Goal: Task Accomplishment & Management: Complete application form

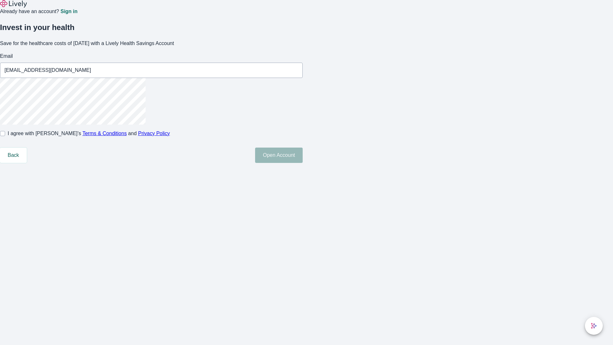
click at [5, 136] on input "I agree with Lively’s Terms & Conditions and Privacy Policy" at bounding box center [2, 133] width 5 height 5
checkbox input "true"
click at [303, 163] on button "Open Account" at bounding box center [279, 155] width 48 height 15
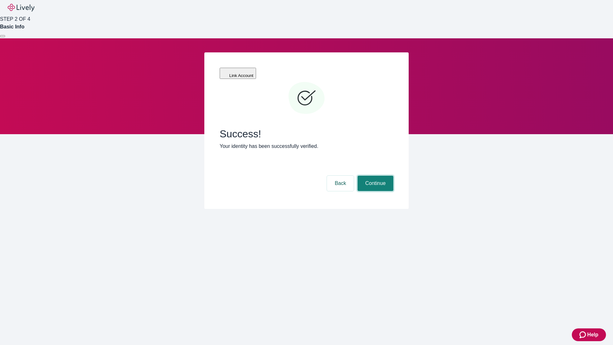
click at [375, 176] on button "Continue" at bounding box center [376, 183] width 36 height 15
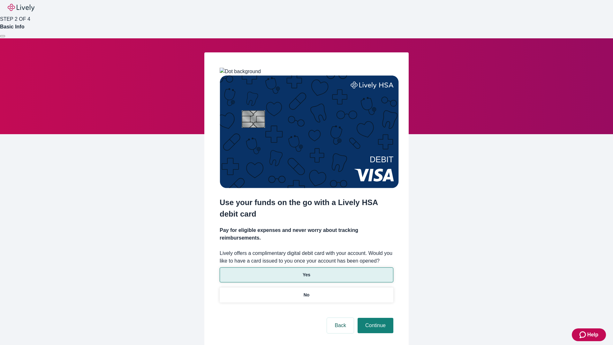
click at [306, 272] on p "Yes" at bounding box center [307, 275] width 8 height 7
click at [375, 318] on button "Continue" at bounding box center [376, 325] width 36 height 15
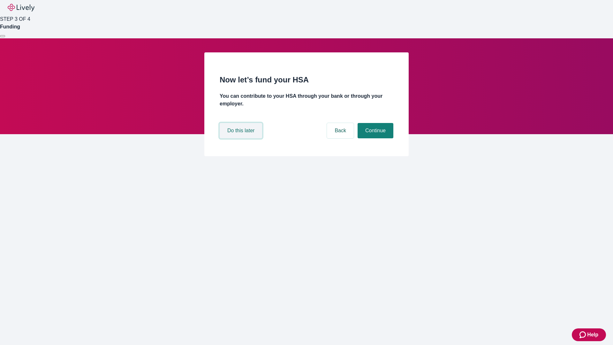
click at [242, 138] on button "Do this later" at bounding box center [241, 130] width 42 height 15
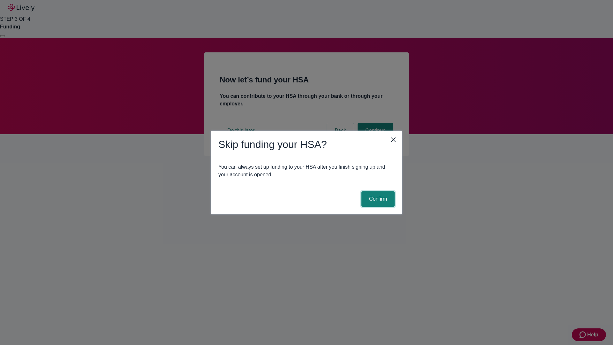
click at [377, 199] on button "Confirm" at bounding box center [378, 198] width 33 height 15
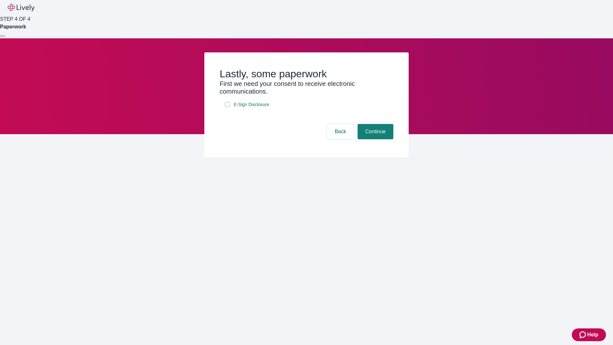
click at [227, 107] on input "E-Sign Disclosure" at bounding box center [227, 104] width 5 height 5
checkbox input "true"
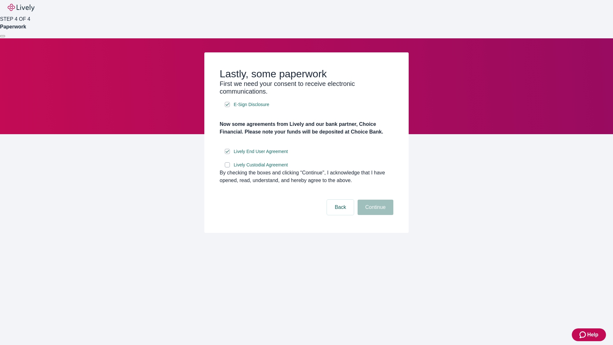
click at [227, 167] on input "Lively Custodial Agreement" at bounding box center [227, 164] width 5 height 5
checkbox input "true"
click at [375, 215] on button "Continue" at bounding box center [376, 207] width 36 height 15
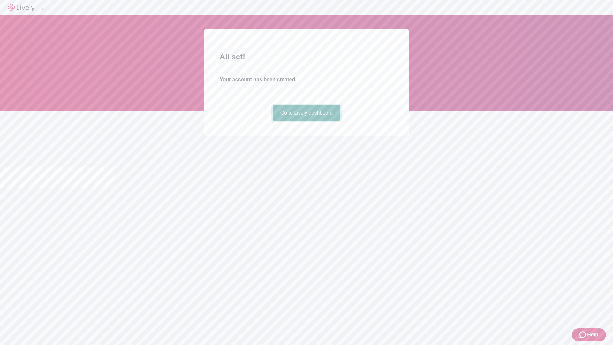
click at [306, 121] on link "Go to Lively dashboard" at bounding box center [307, 112] width 68 height 15
